Goal: Task Accomplishment & Management: Use online tool/utility

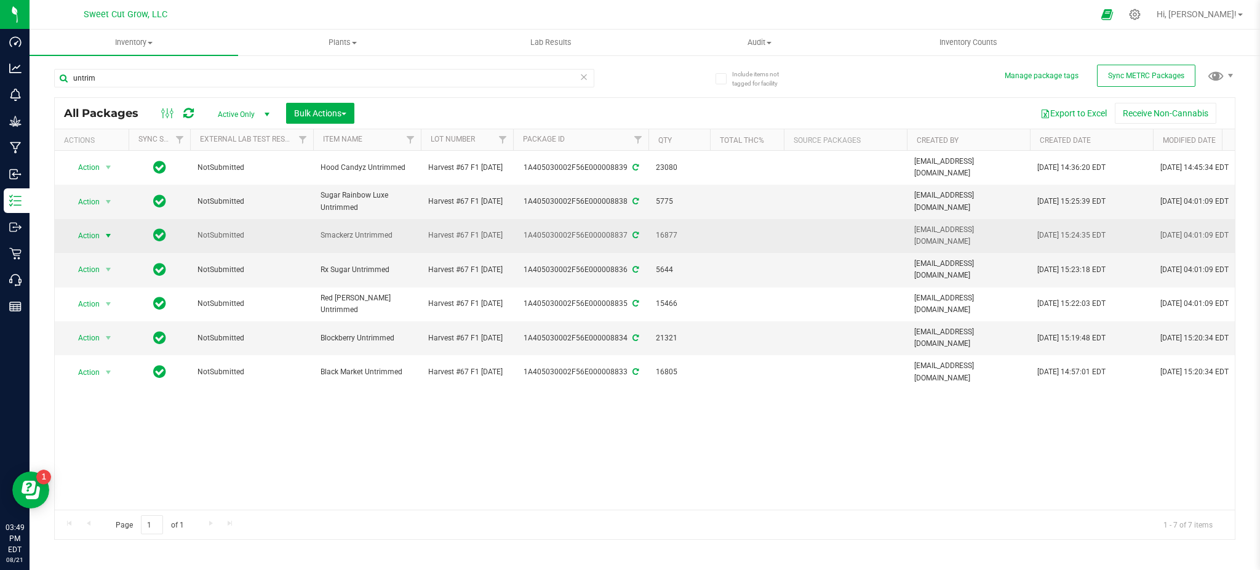
click at [98, 229] on span "Action" at bounding box center [83, 235] width 33 height 17
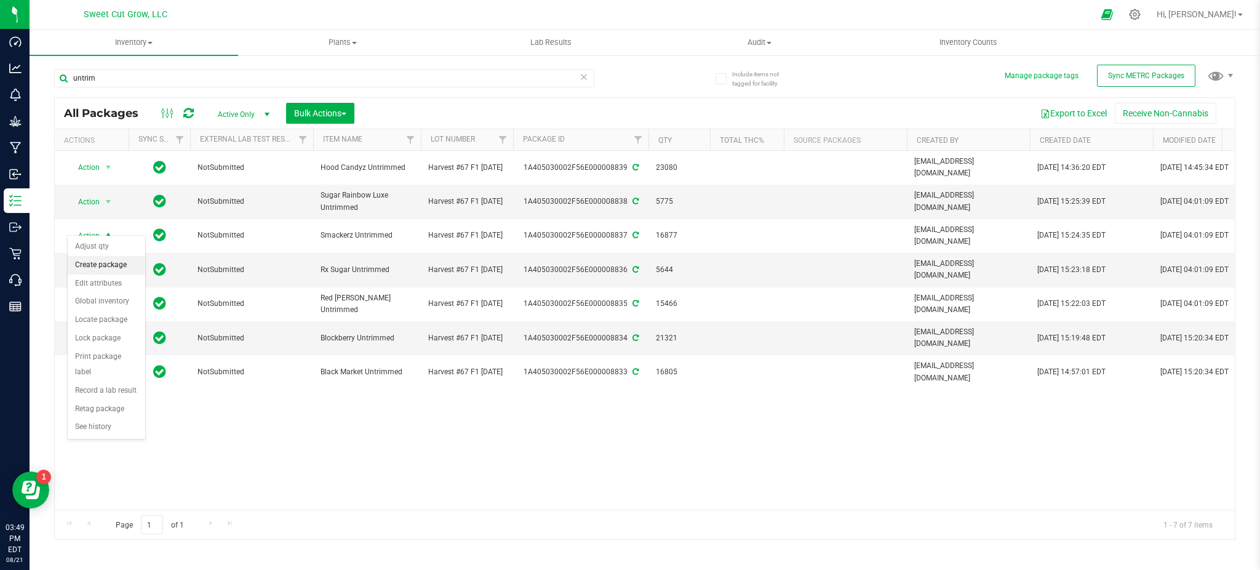
click at [106, 263] on li "Create package" at bounding box center [107, 265] width 78 height 18
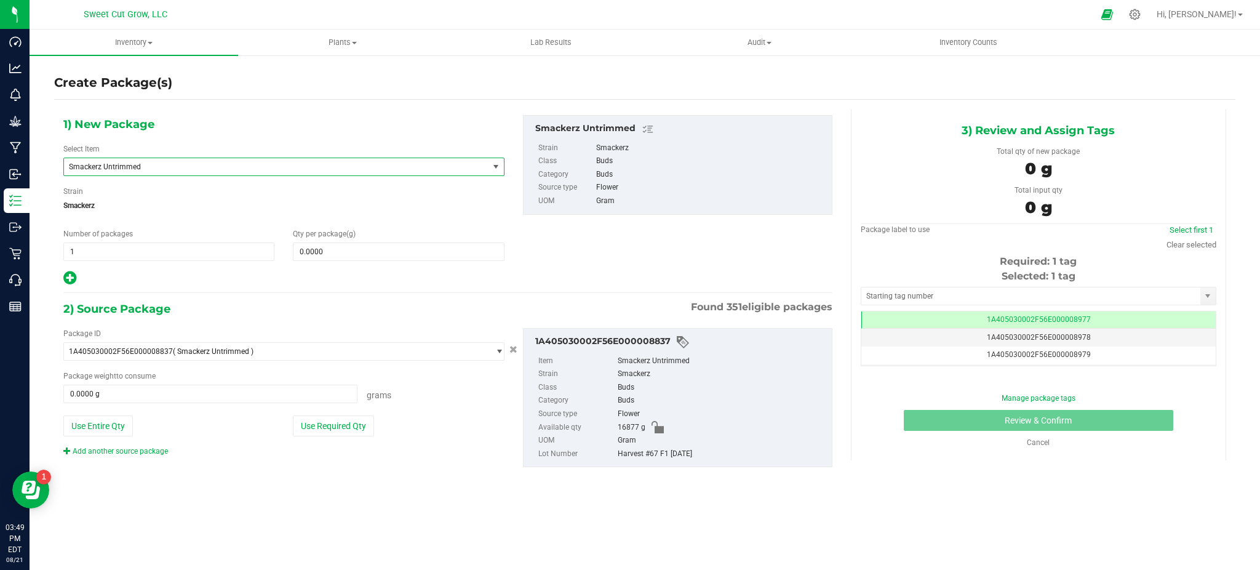
click at [170, 168] on span "Smackerz Untrimmed" at bounding box center [268, 166] width 398 height 9
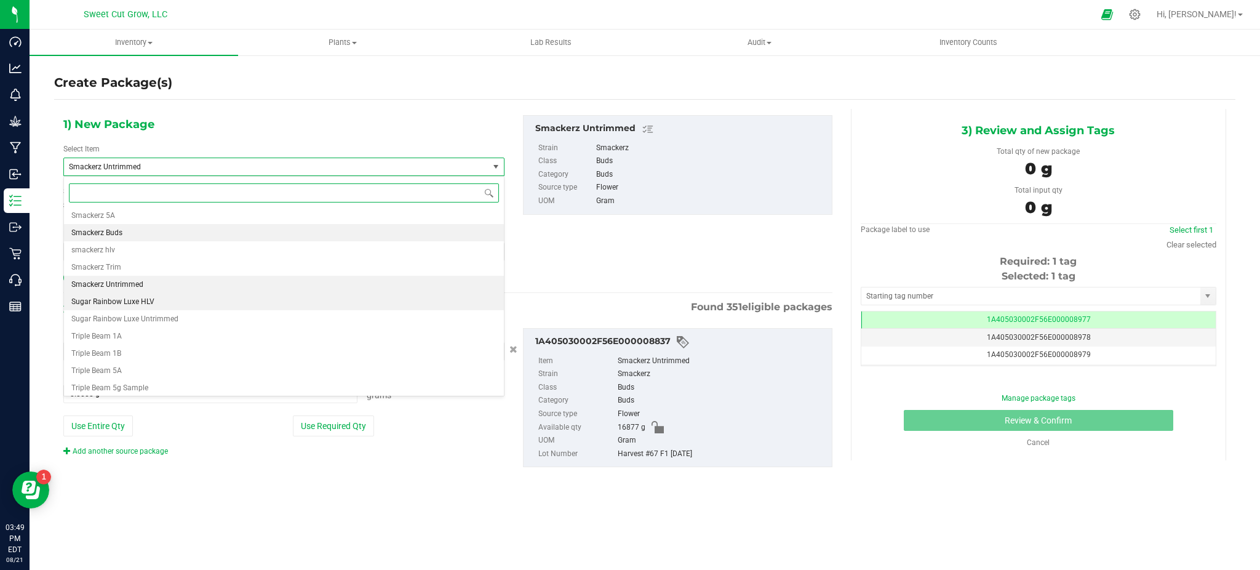
scroll to position [1792, 0]
click at [164, 241] on li "Smackerz Buds" at bounding box center [284, 234] width 440 height 17
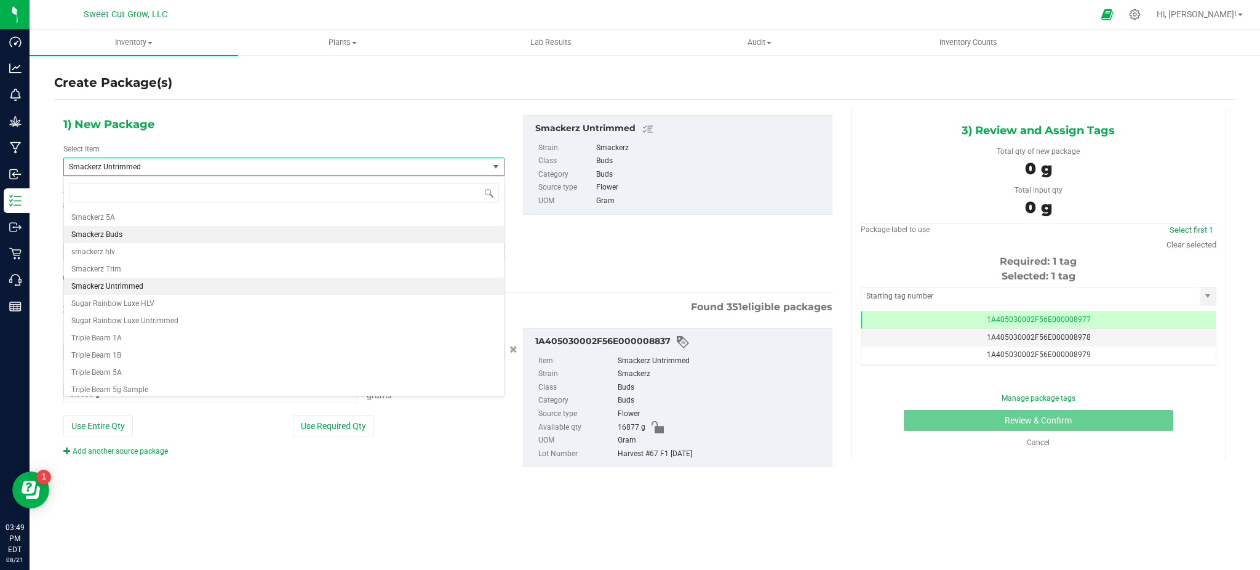
type input "0.0000"
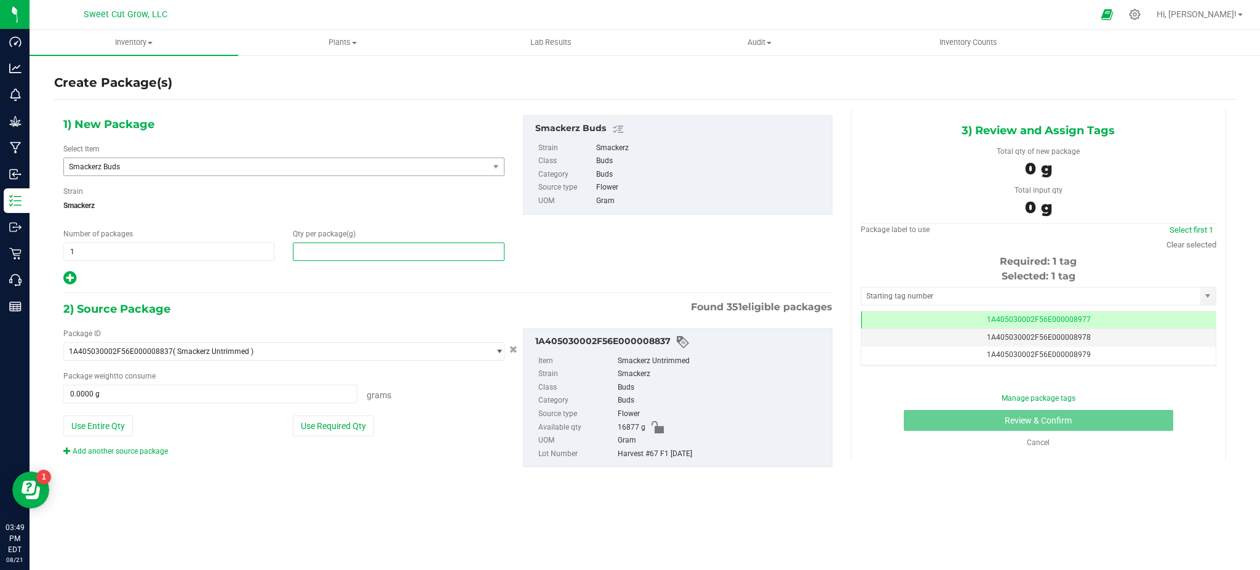
click at [317, 259] on span at bounding box center [398, 251] width 211 height 18
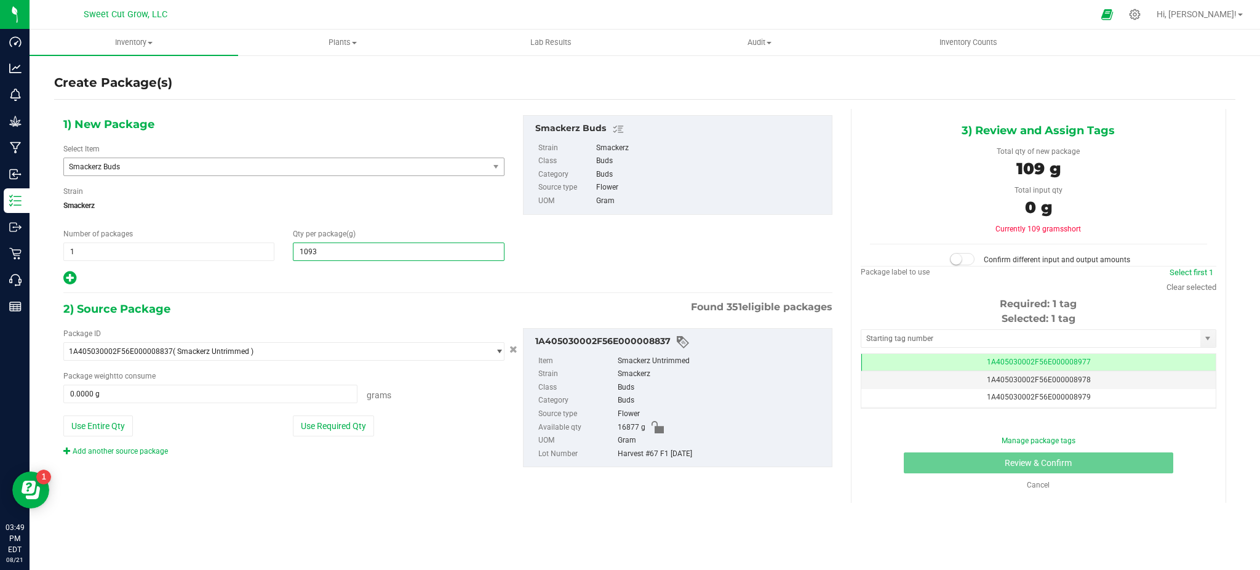
type input "10939"
type input "10,939.0000"
click at [329, 423] on button "Use Required Qty" at bounding box center [333, 425] width 81 height 21
type input "10939.0000 g"
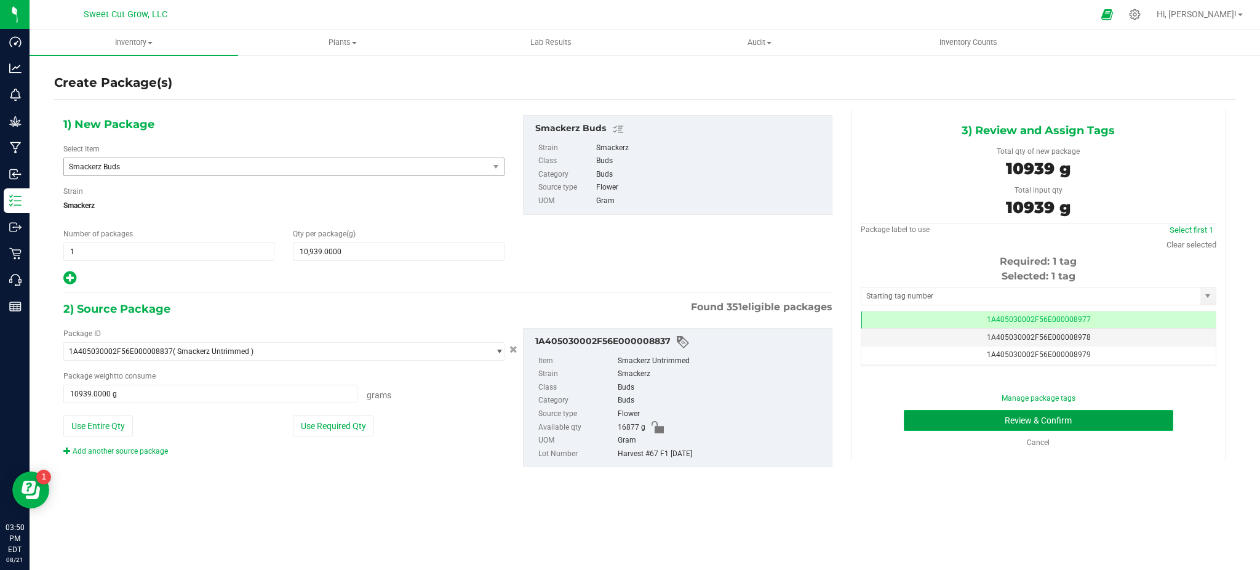
click at [928, 423] on button "Review & Confirm" at bounding box center [1038, 420] width 269 height 21
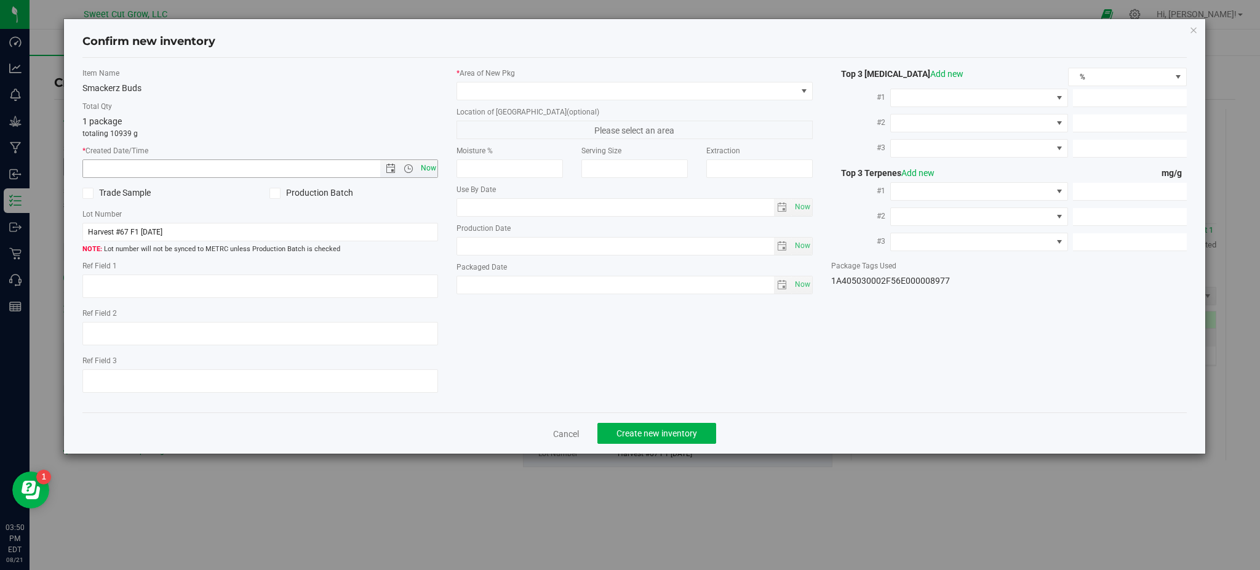
click at [430, 174] on span "Now" at bounding box center [428, 168] width 21 height 18
type input "[DATE] 3:50 PM"
click at [577, 88] on span at bounding box center [626, 90] width 339 height 17
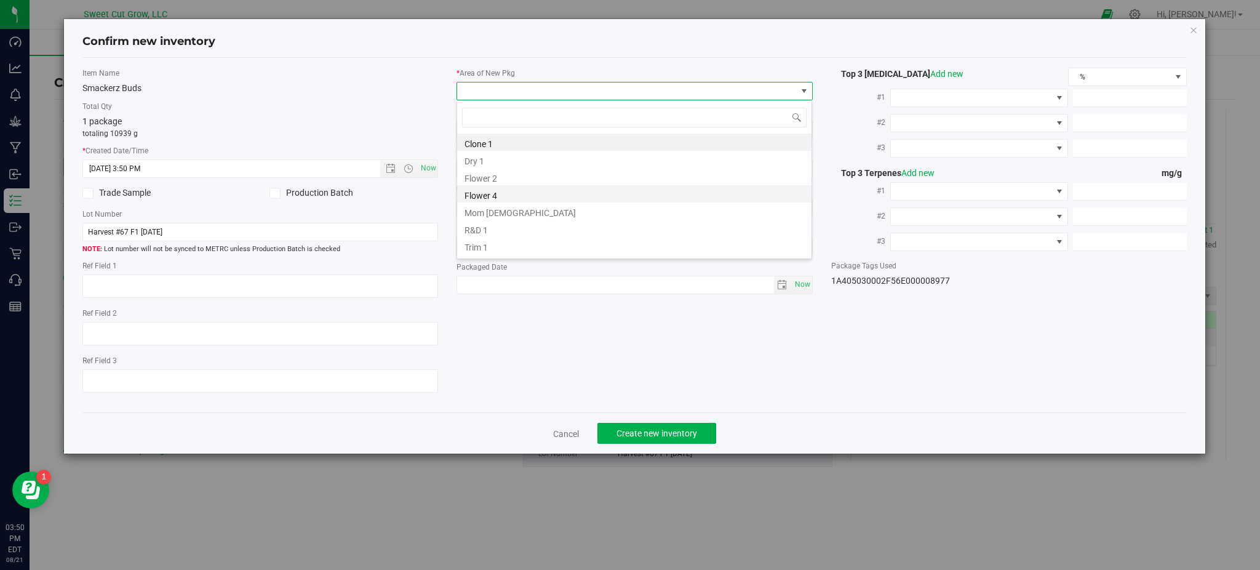
scroll to position [14, 0]
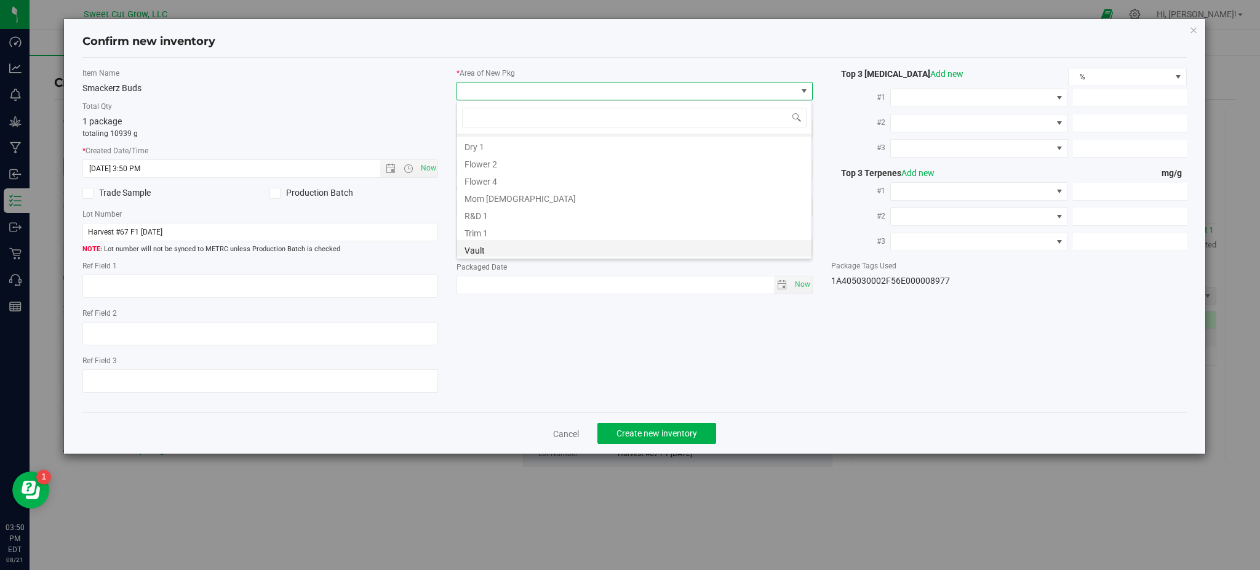
click at [524, 250] on li "Vault" at bounding box center [634, 248] width 354 height 17
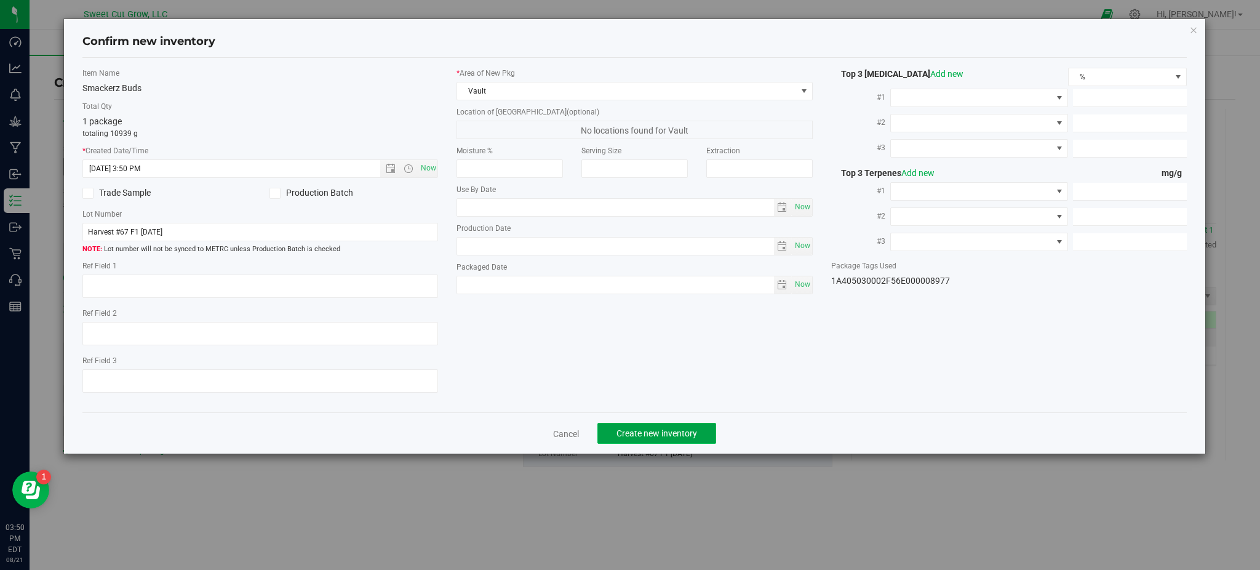
click at [673, 436] on span "Create new inventory" at bounding box center [657, 433] width 81 height 10
